Goal: Check status

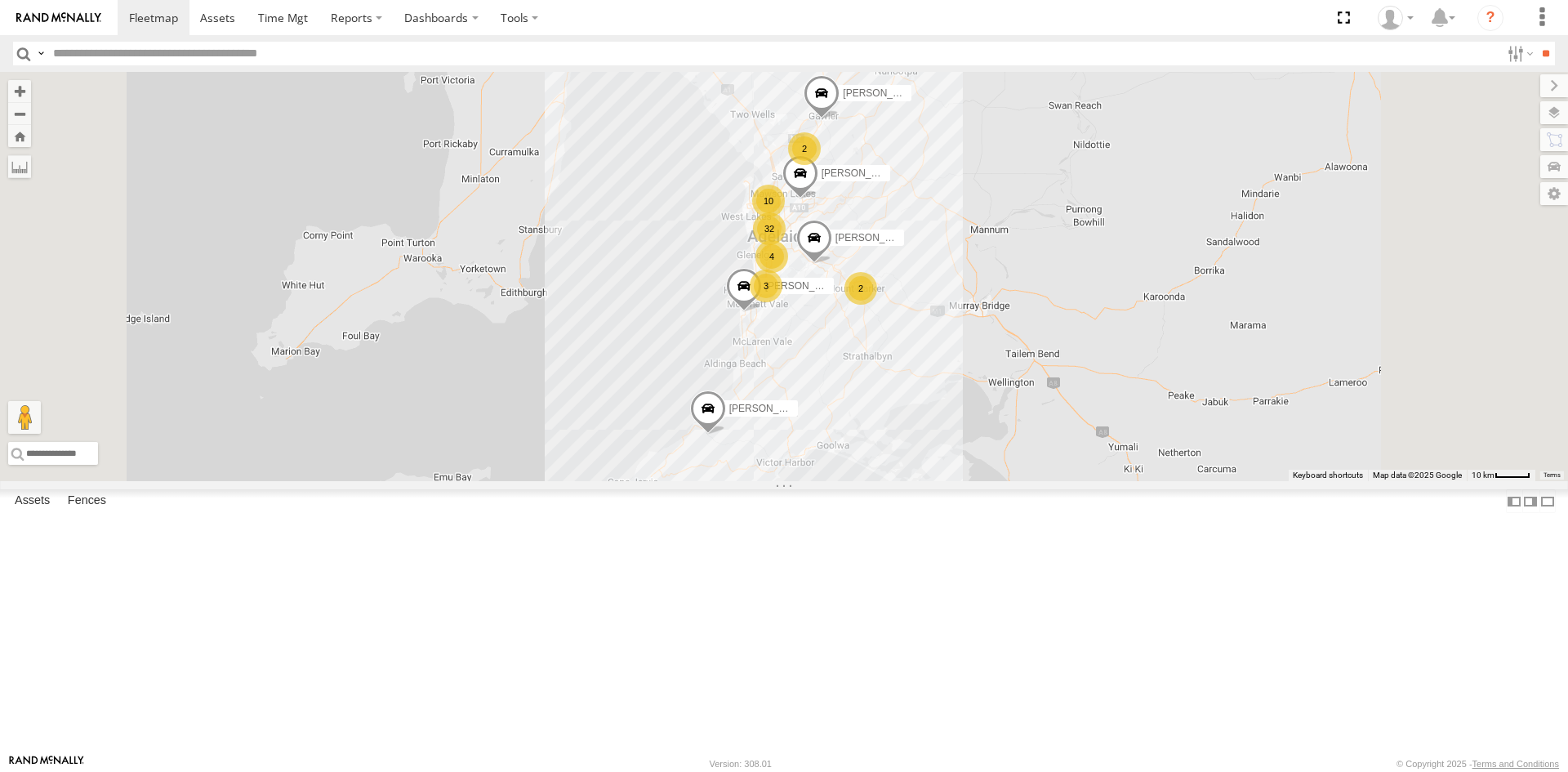
scroll to position [82, 0]
click at [0, 0] on div "S678CGD - Fridge It Sprinter" at bounding box center [0, 0] width 0 height 0
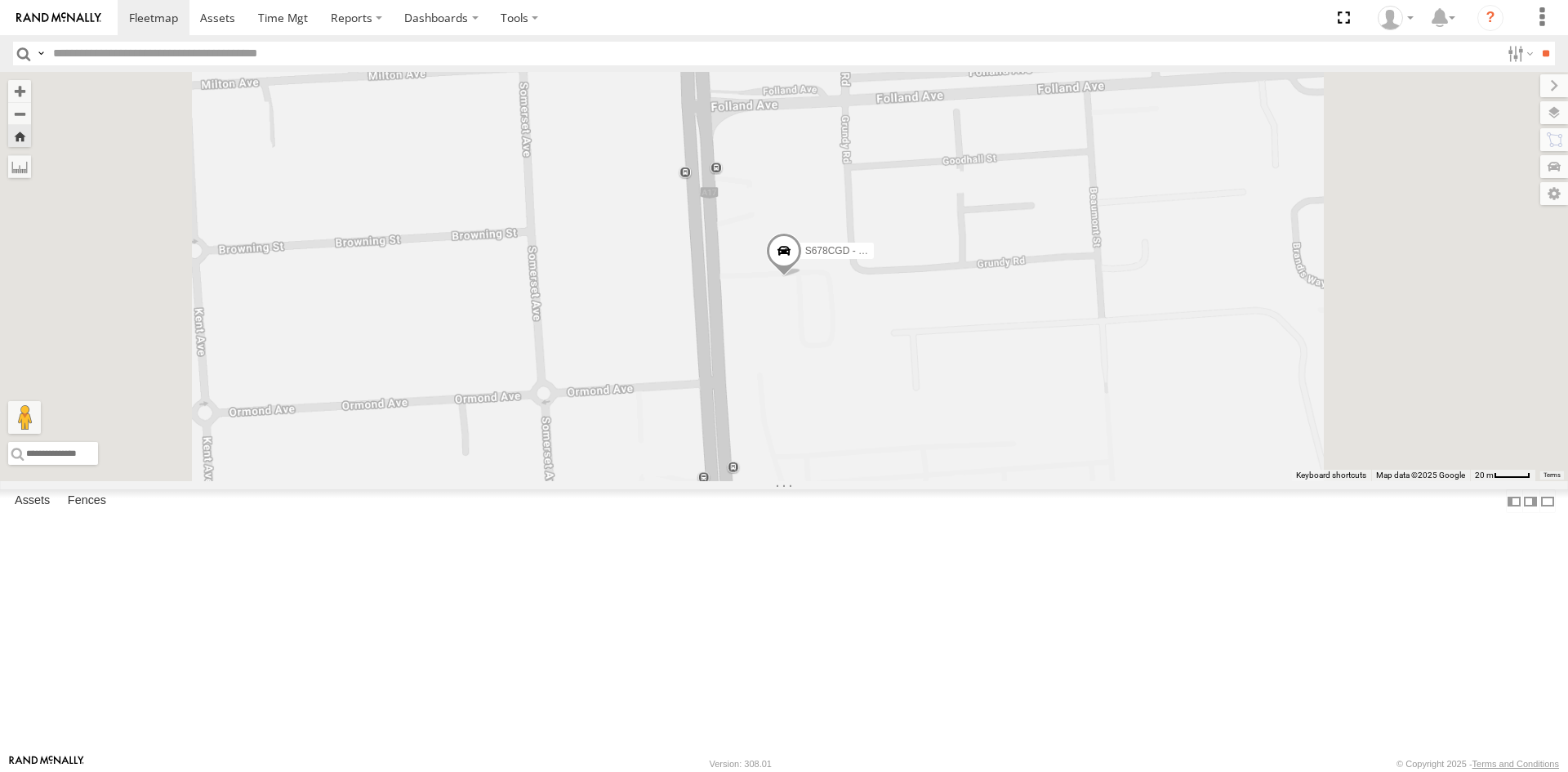
click at [801, 277] on span at bounding box center [783, 255] width 36 height 44
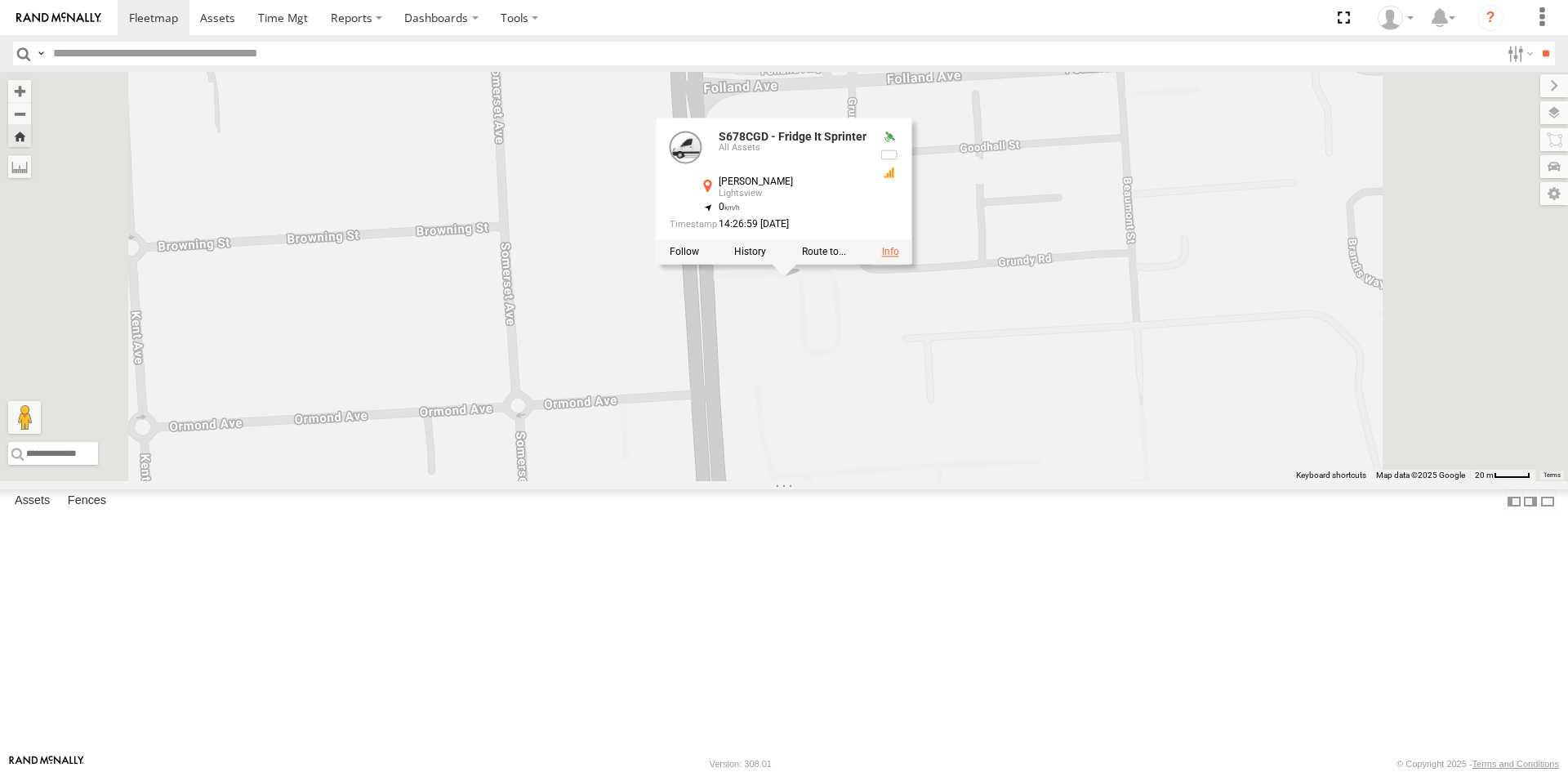
click at [899, 258] on link at bounding box center [890, 251] width 17 height 11
